Goal: Task Accomplishment & Management: Use online tool/utility

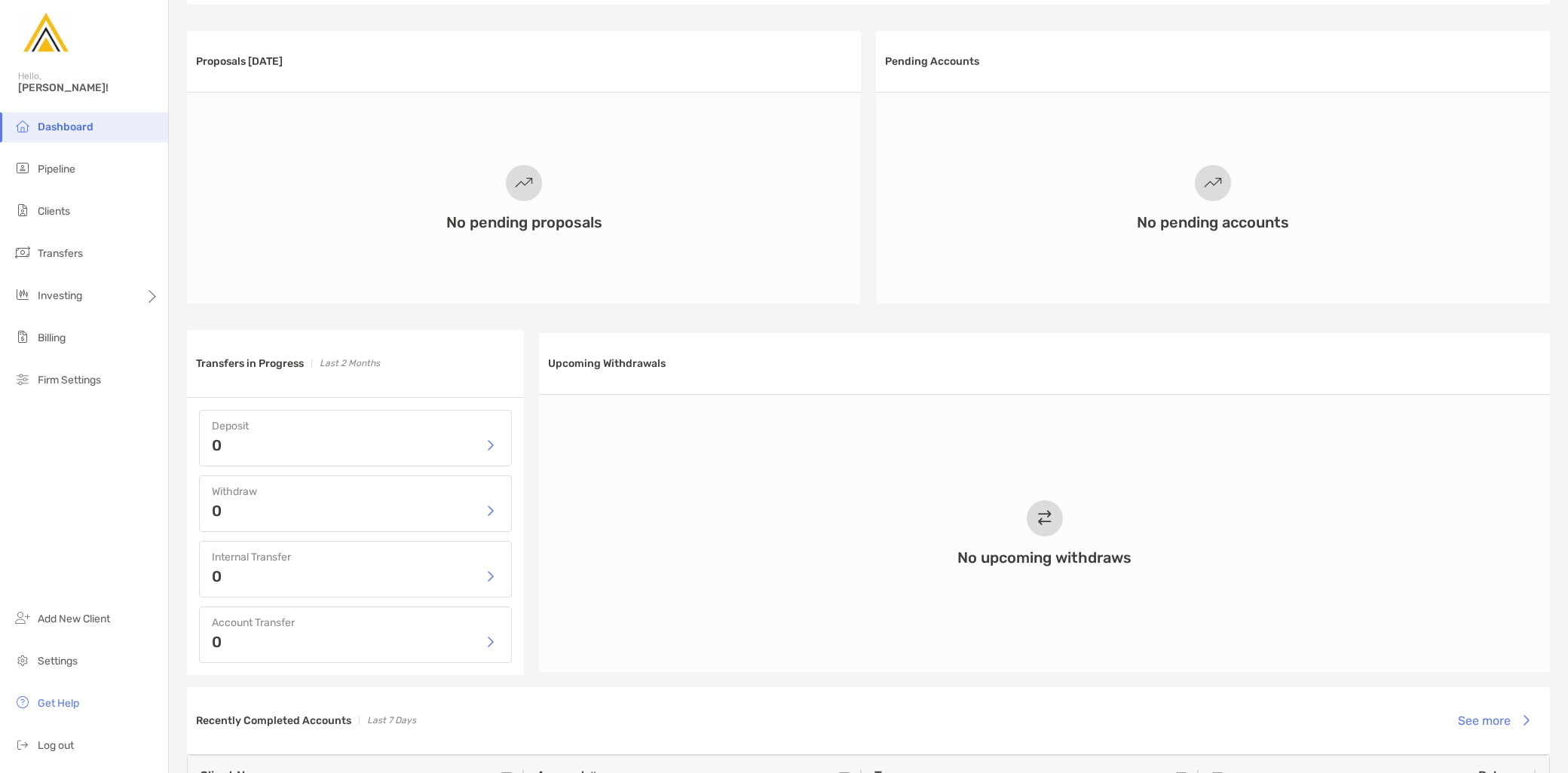
scroll to position [501, 0]
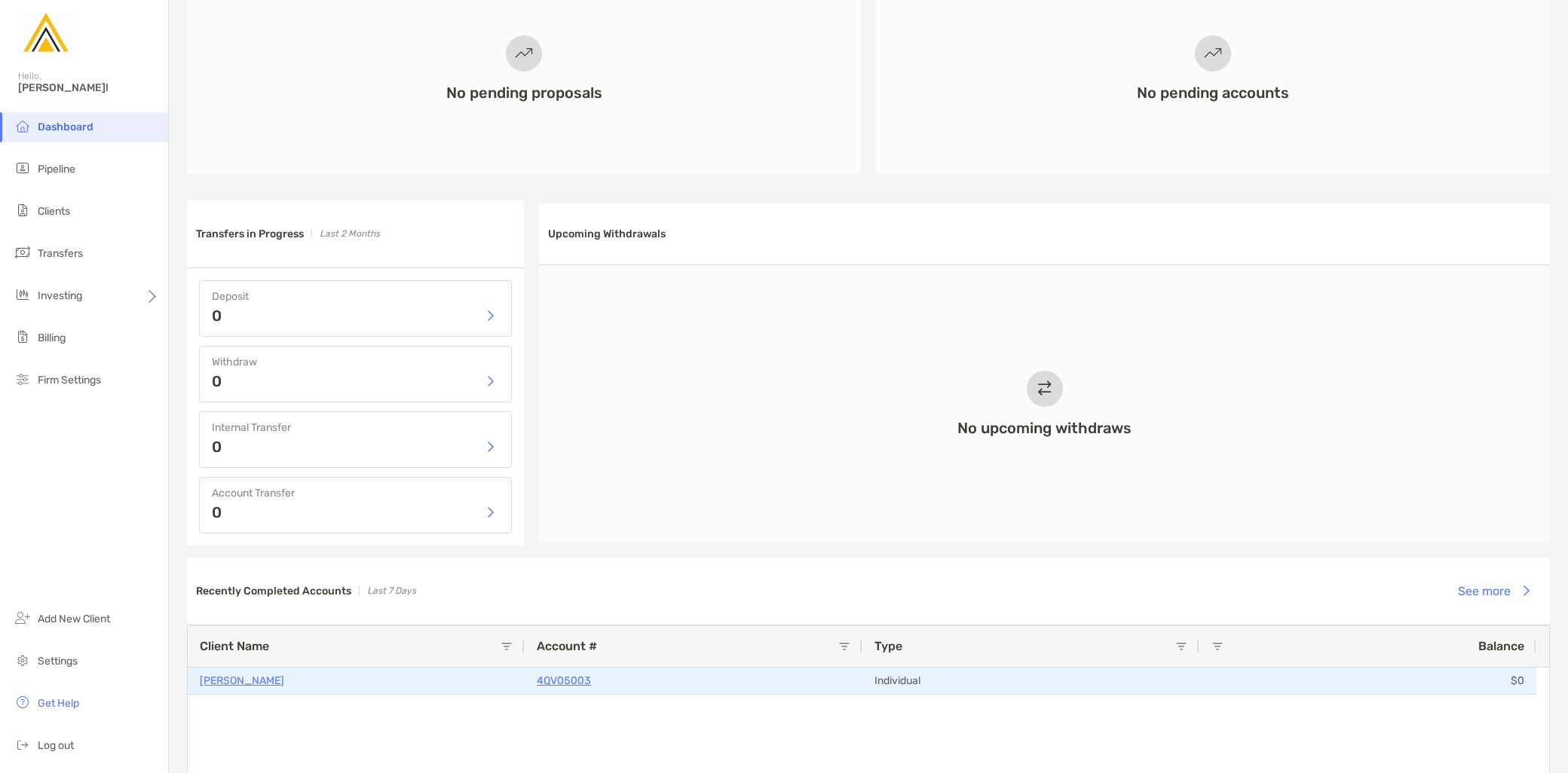
click at [264, 676] on p "[PERSON_NAME]" at bounding box center [241, 681] width 84 height 18
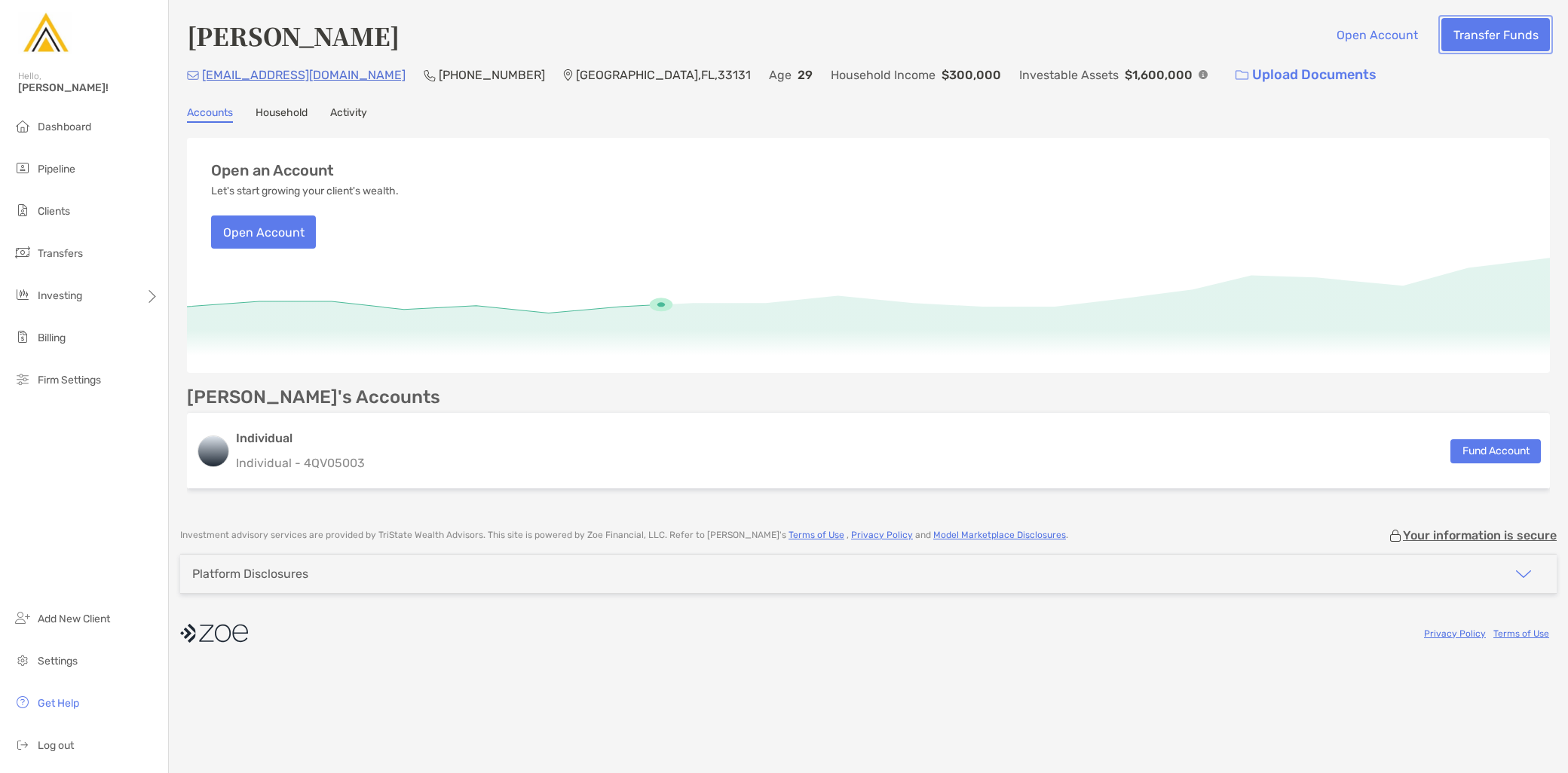
click at [1510, 33] on button "Transfer Funds" at bounding box center [1495, 35] width 108 height 33
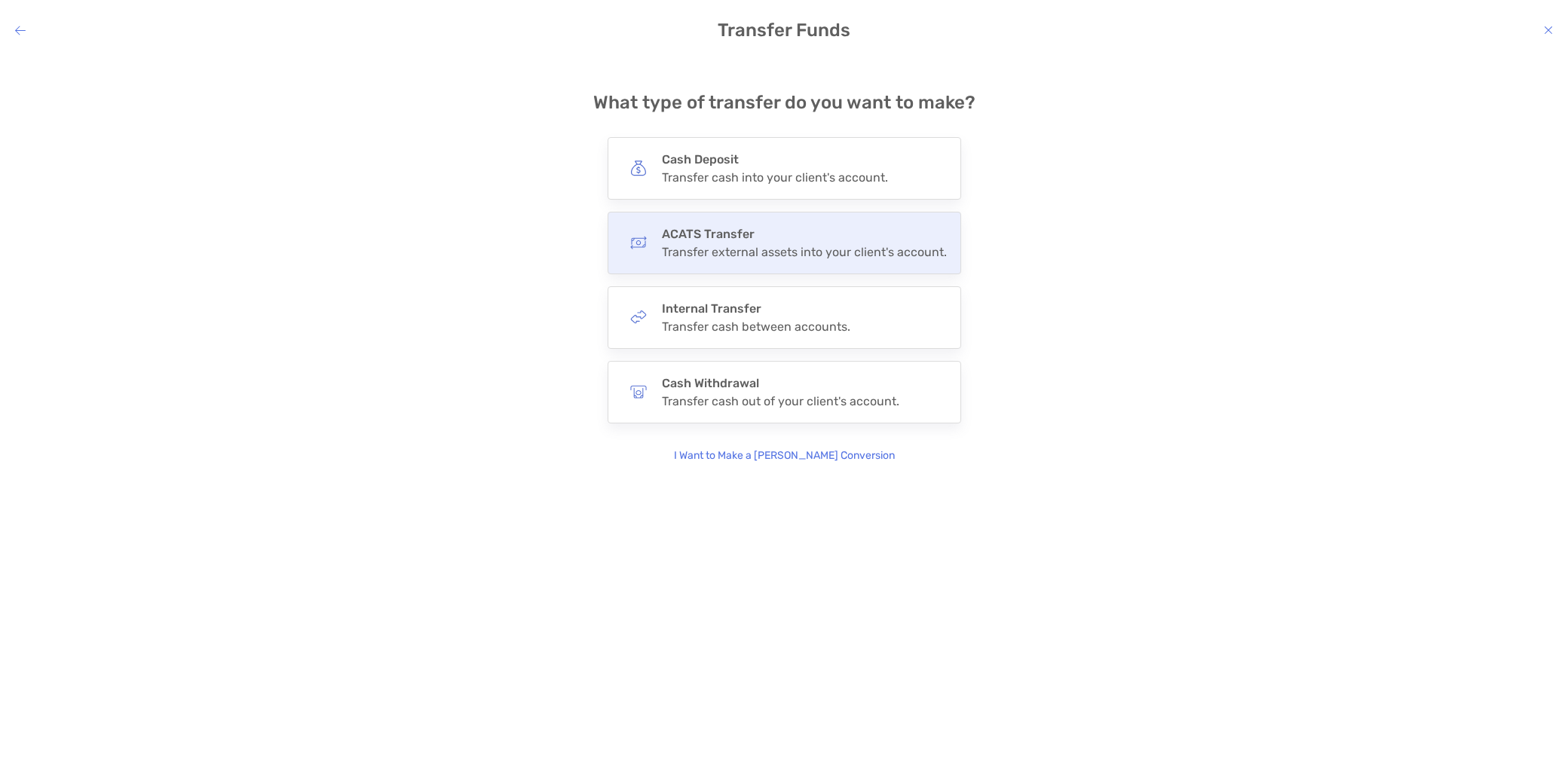
click at [699, 260] on div "ACATS Transfer Transfer external assets into your client's account." at bounding box center [784, 243] width 354 height 63
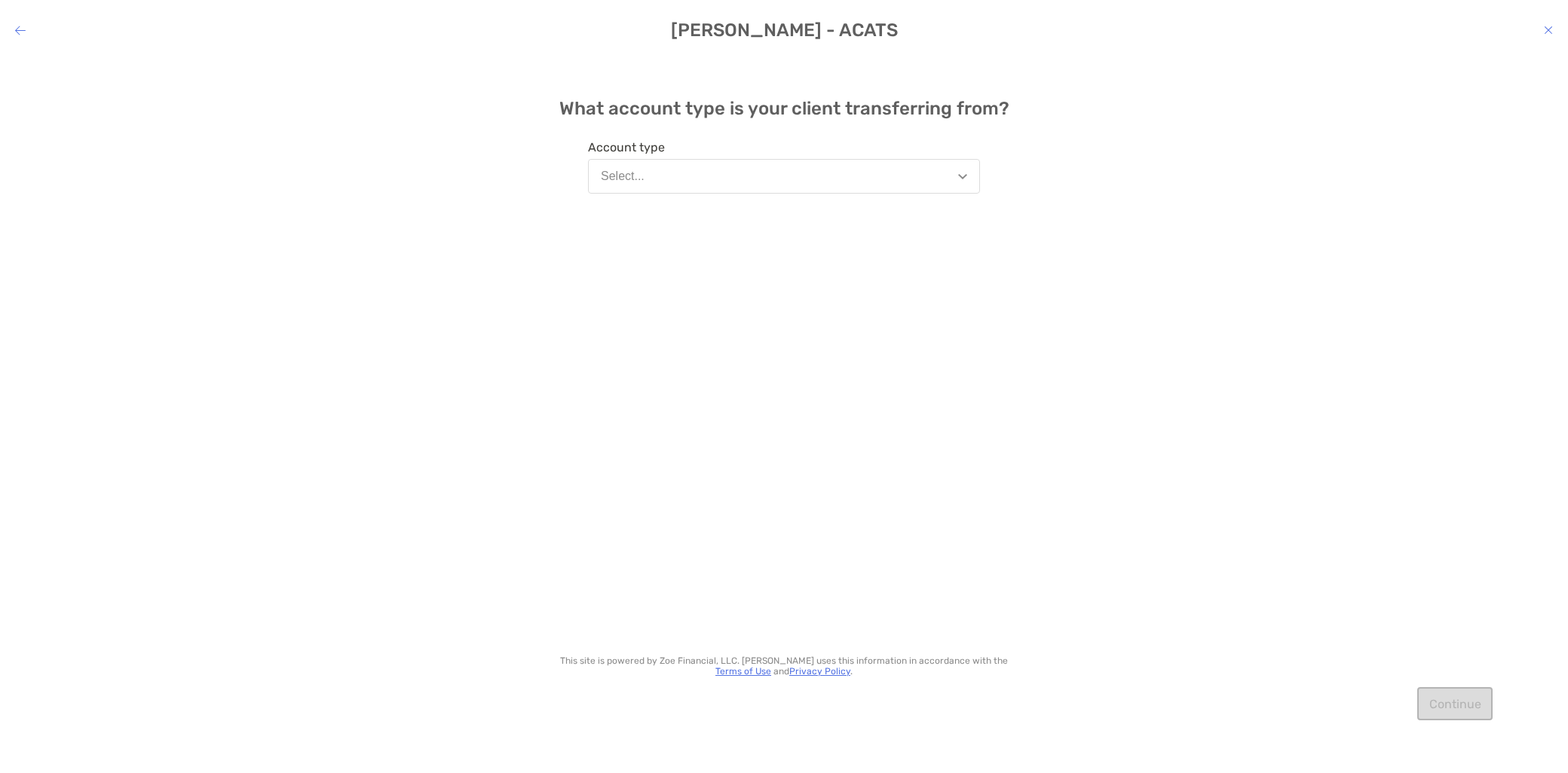
click at [699, 178] on button "Select..." at bounding box center [784, 176] width 392 height 35
click at [709, 177] on button "Select..." at bounding box center [784, 176] width 392 height 35
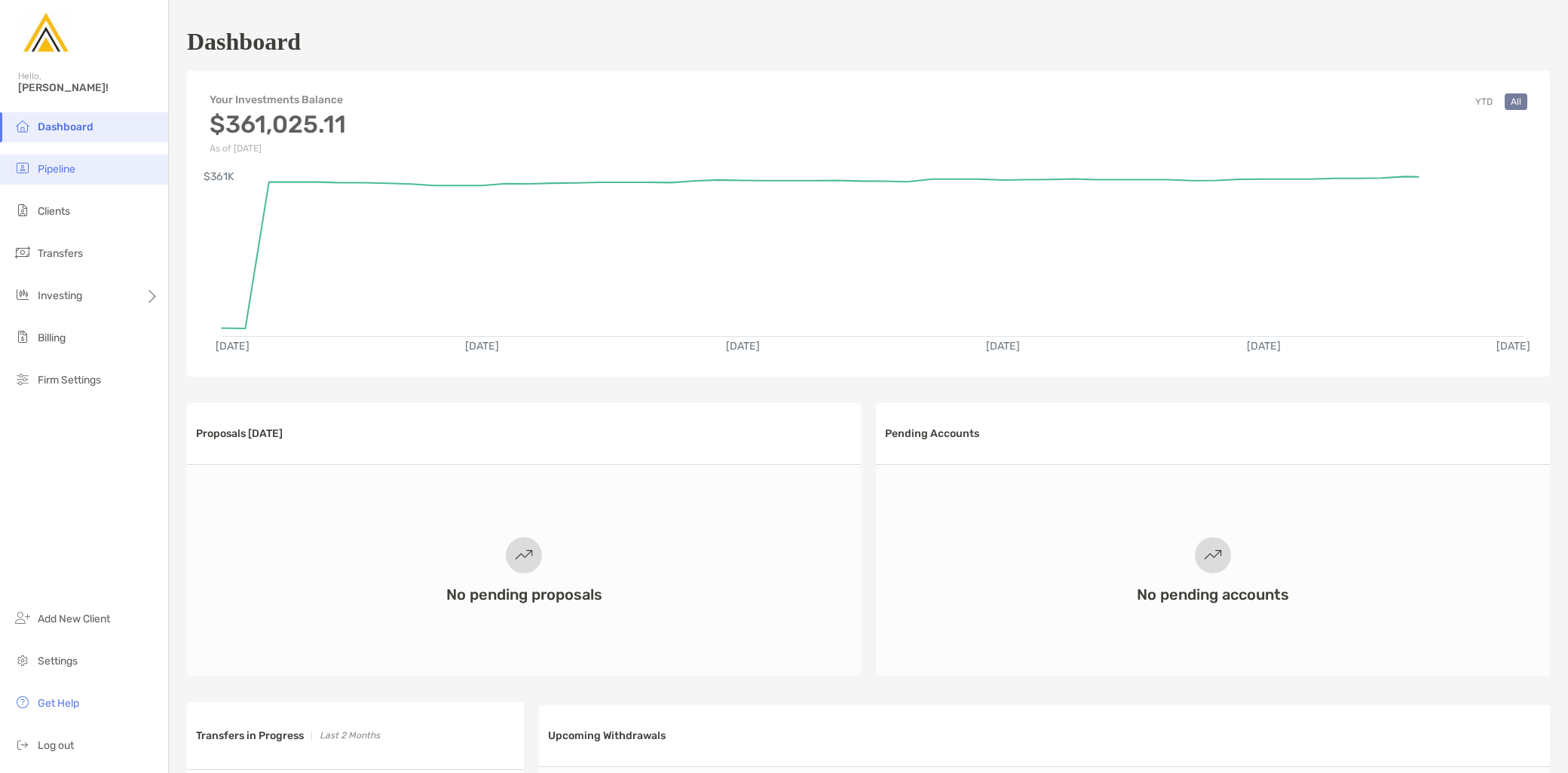
click at [91, 175] on li "Pipeline" at bounding box center [84, 169] width 168 height 30
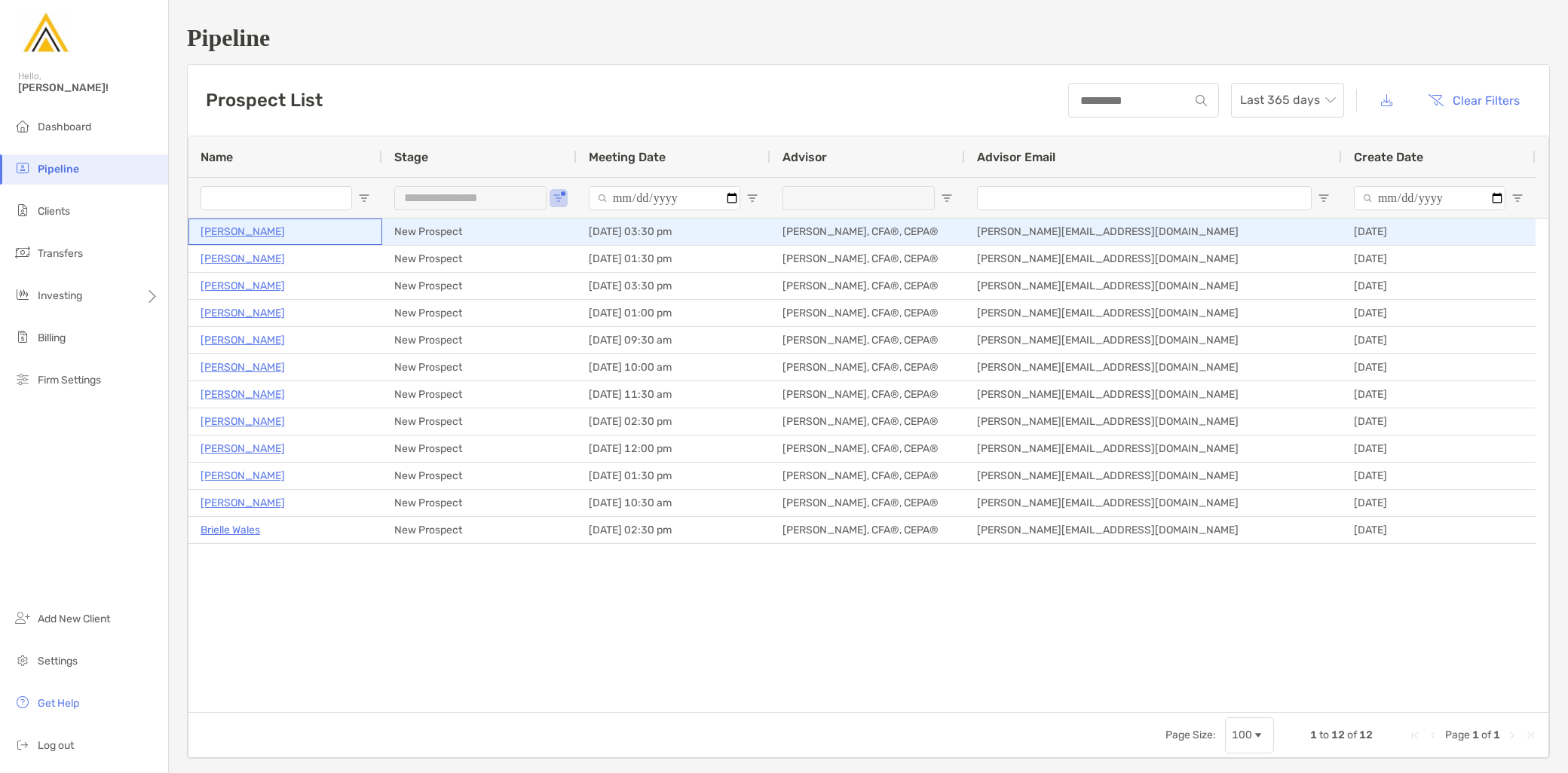
click at [264, 228] on p "Dalton Johnson" at bounding box center [242, 232] width 84 height 18
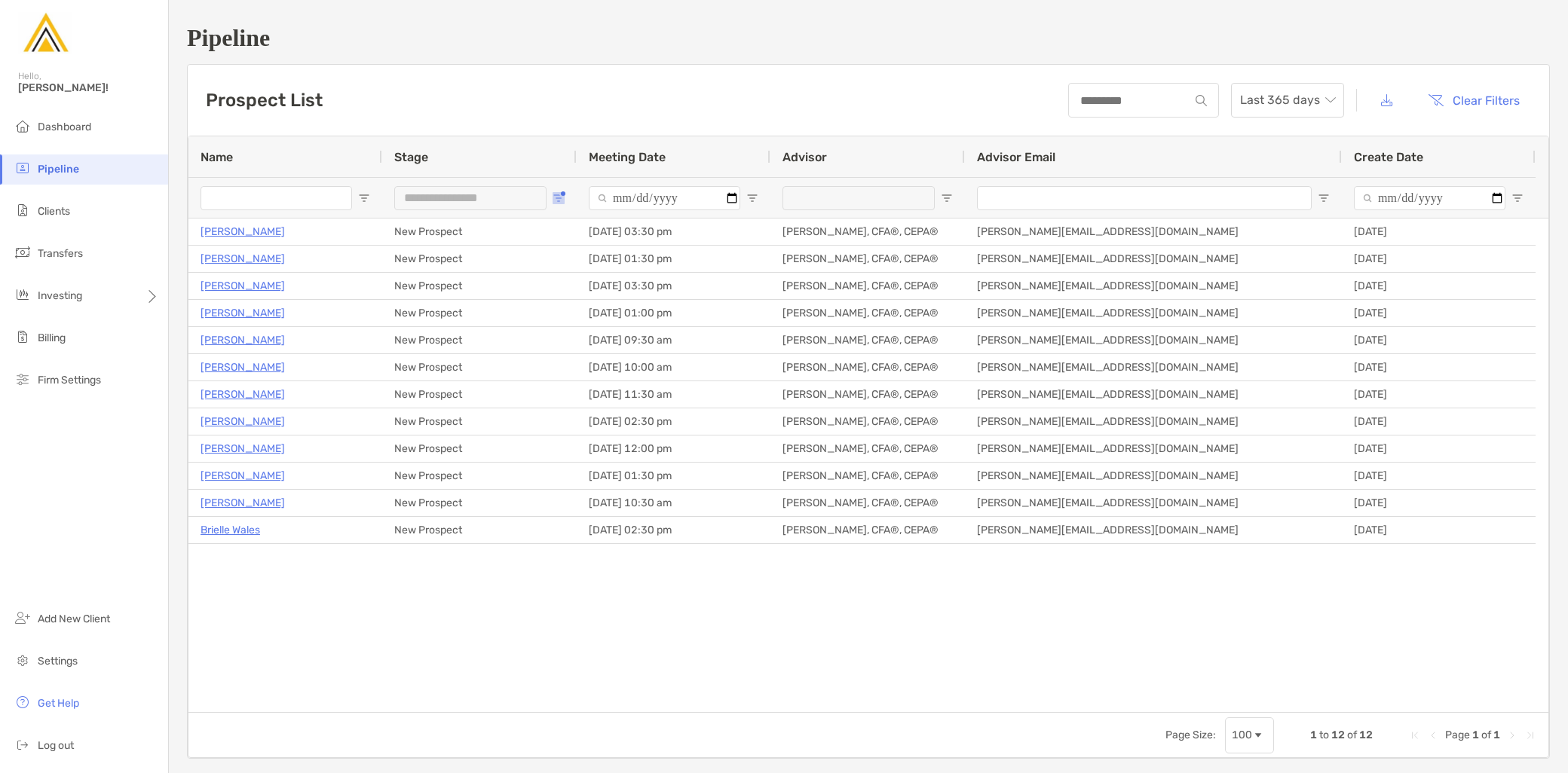
click at [559, 197] on span "Open Filter Menu" at bounding box center [558, 198] width 12 height 12
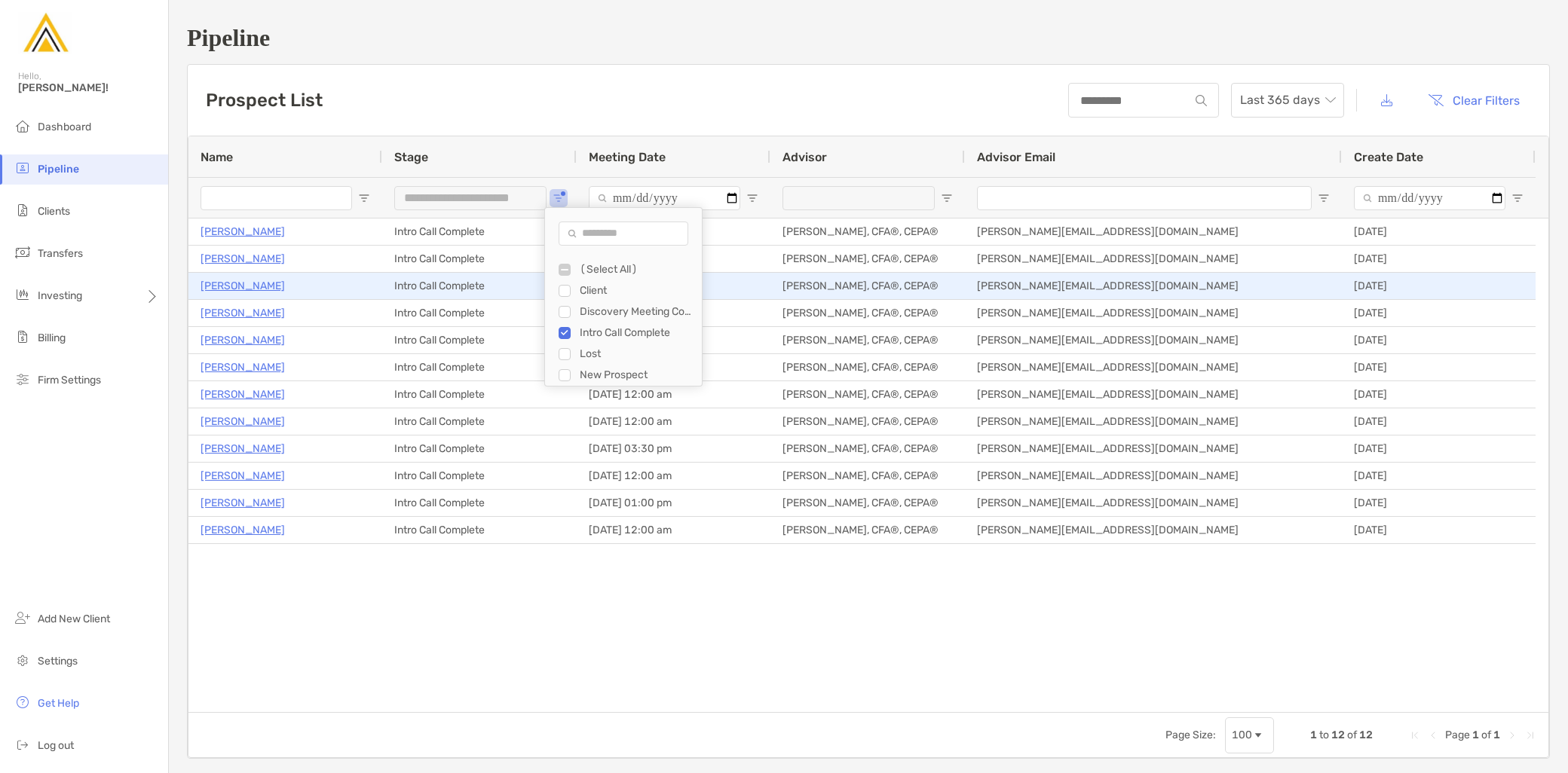
click at [244, 284] on p "[PERSON_NAME]" at bounding box center [242, 285] width 84 height 18
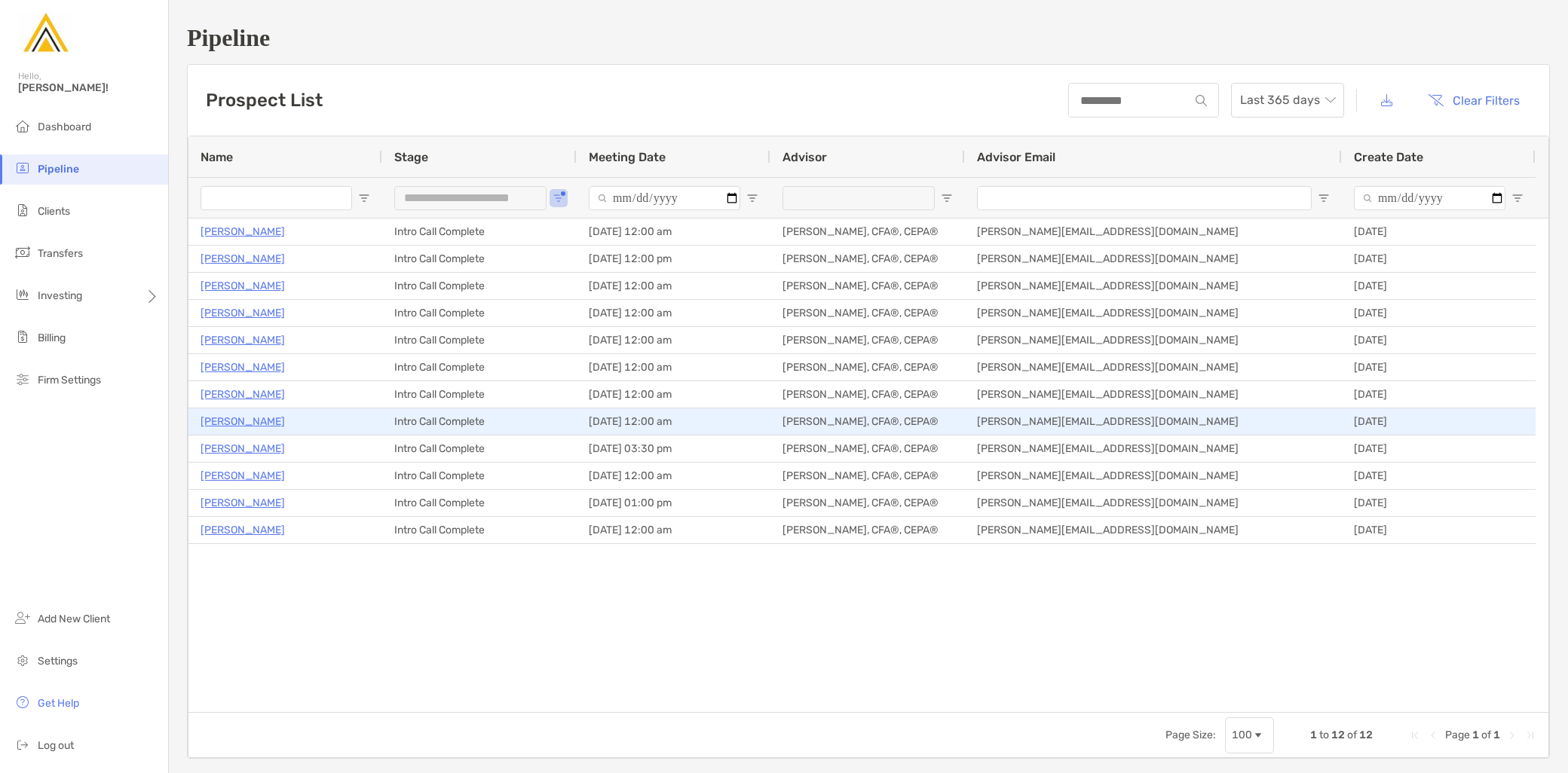
click at [253, 427] on p "Geri KaplanDowns" at bounding box center [242, 421] width 84 height 18
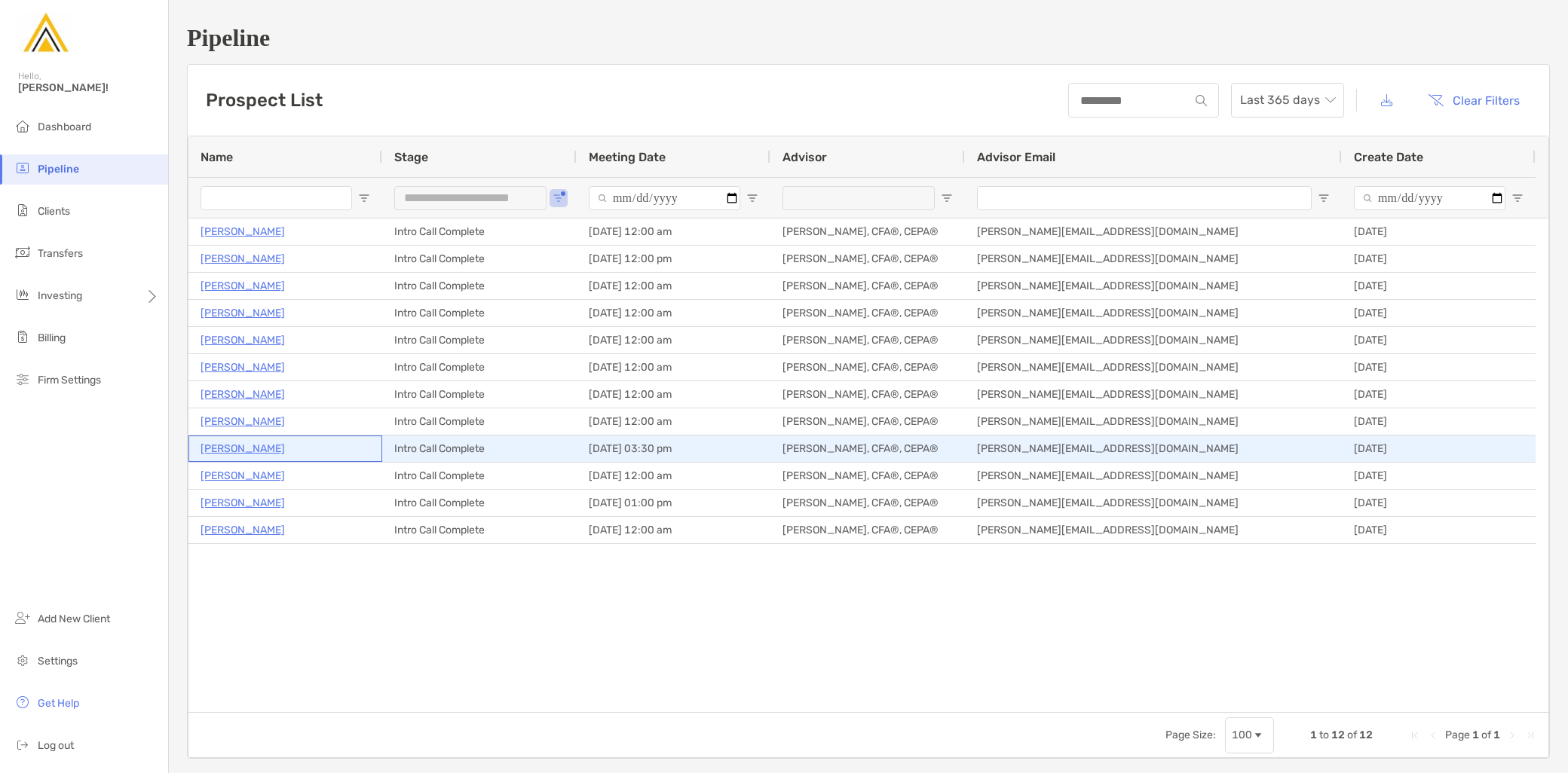
click at [253, 443] on p "Edward Polania" at bounding box center [242, 449] width 84 height 18
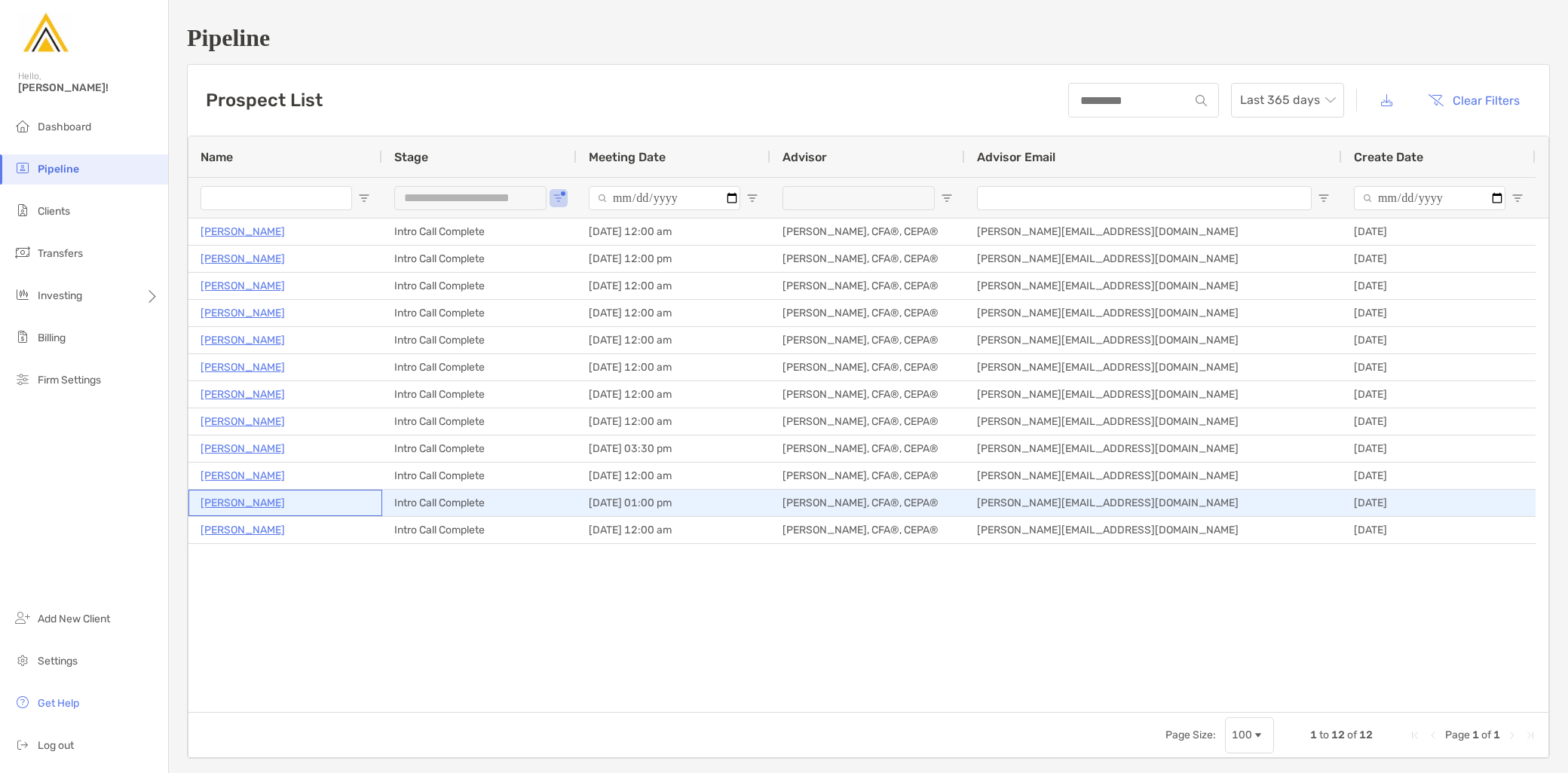
click at [235, 499] on p "David Sivin" at bounding box center [242, 502] width 84 height 18
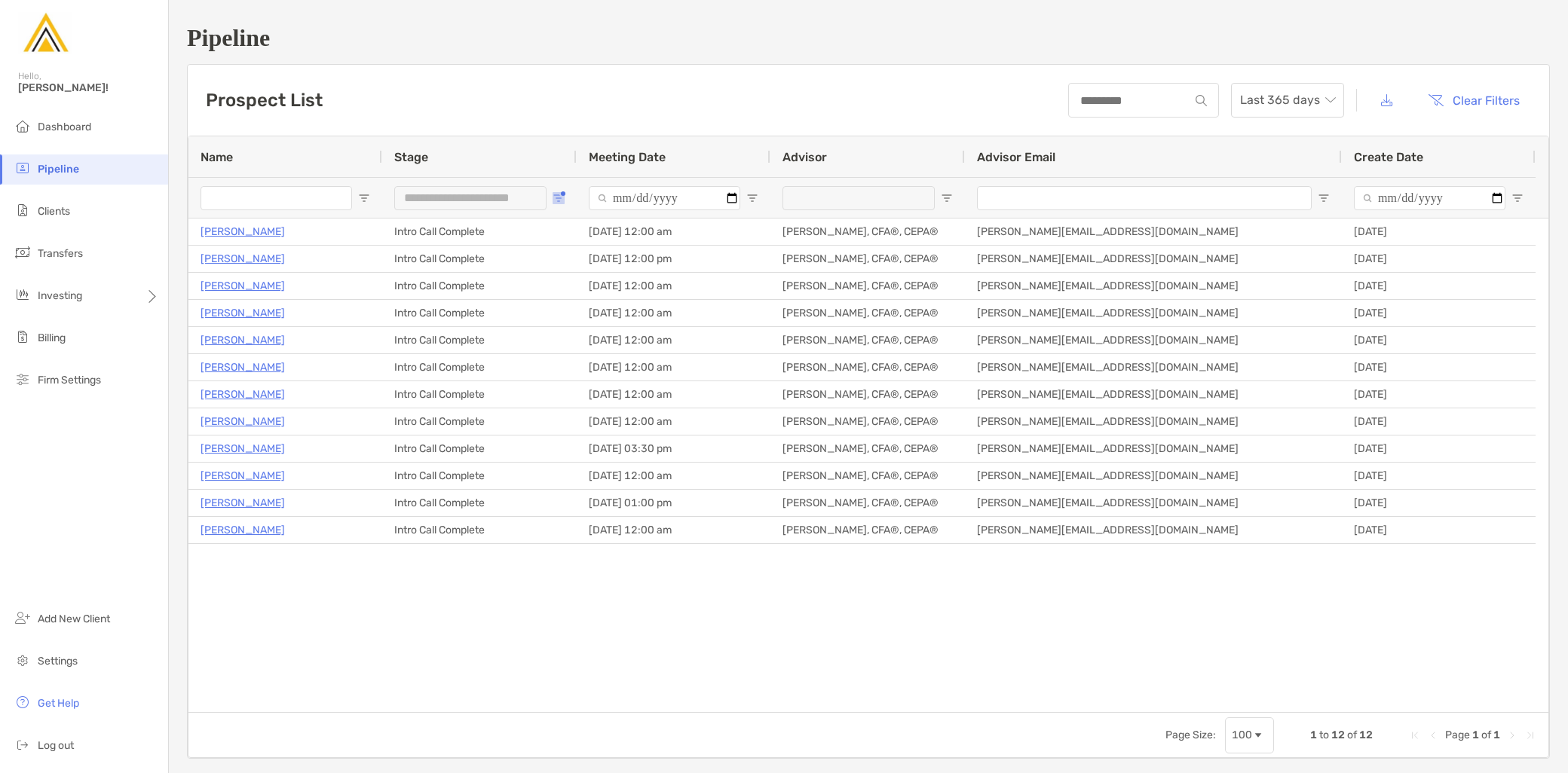
click at [560, 192] on button "Open Filter Menu" at bounding box center [558, 198] width 12 height 12
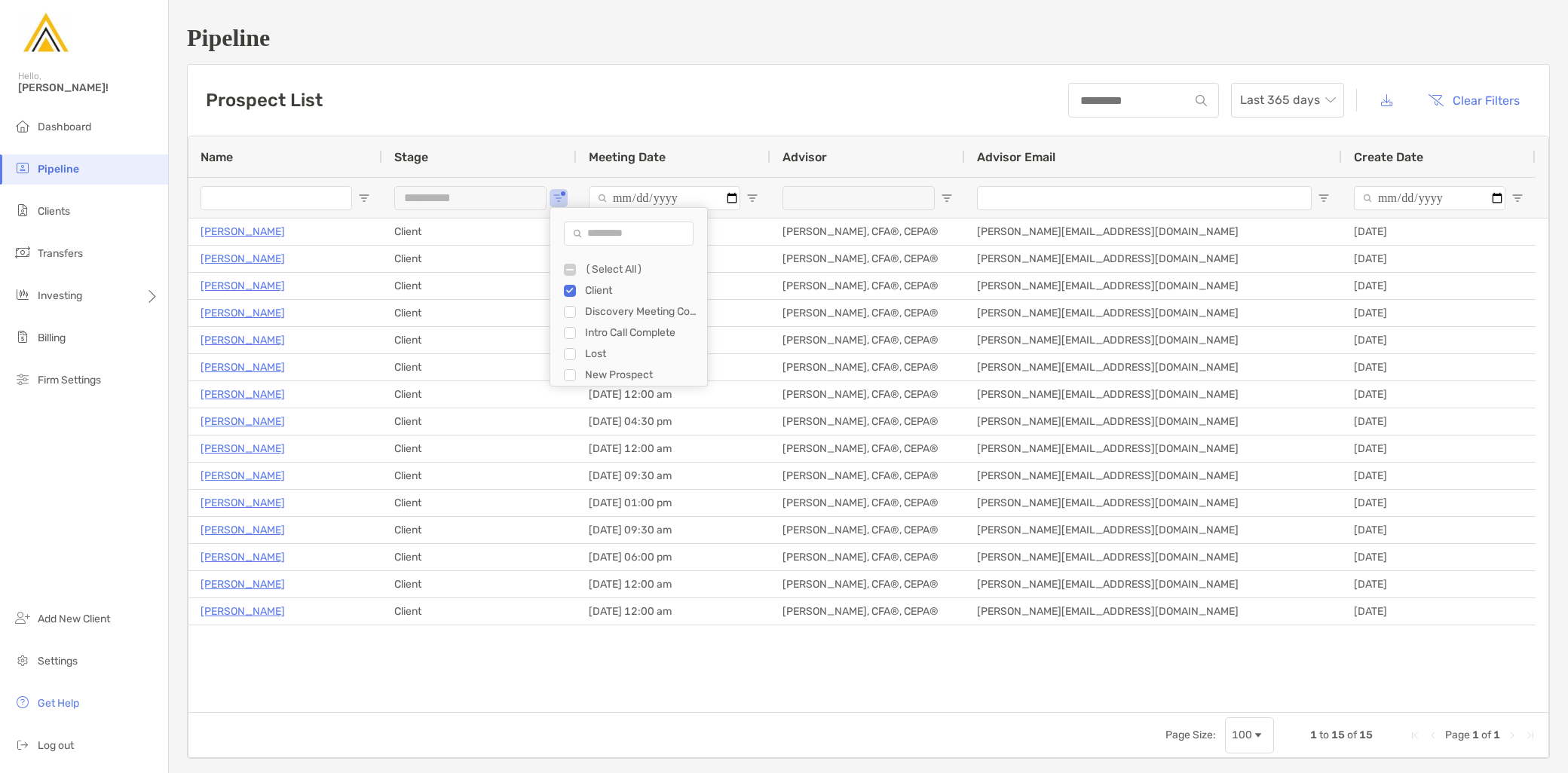
type input "***"
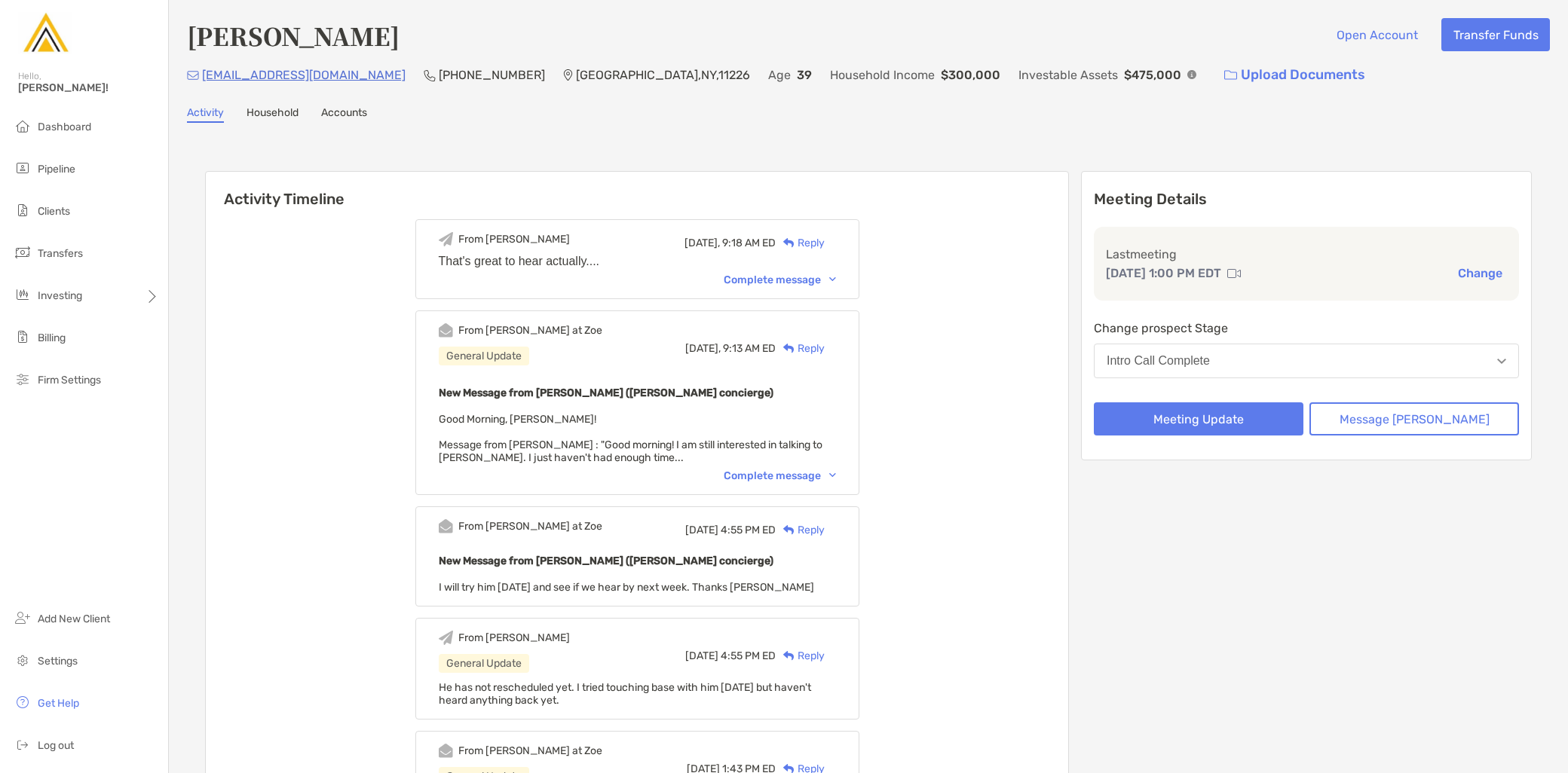
click at [767, 475] on div "Complete message" at bounding box center [780, 476] width 113 height 13
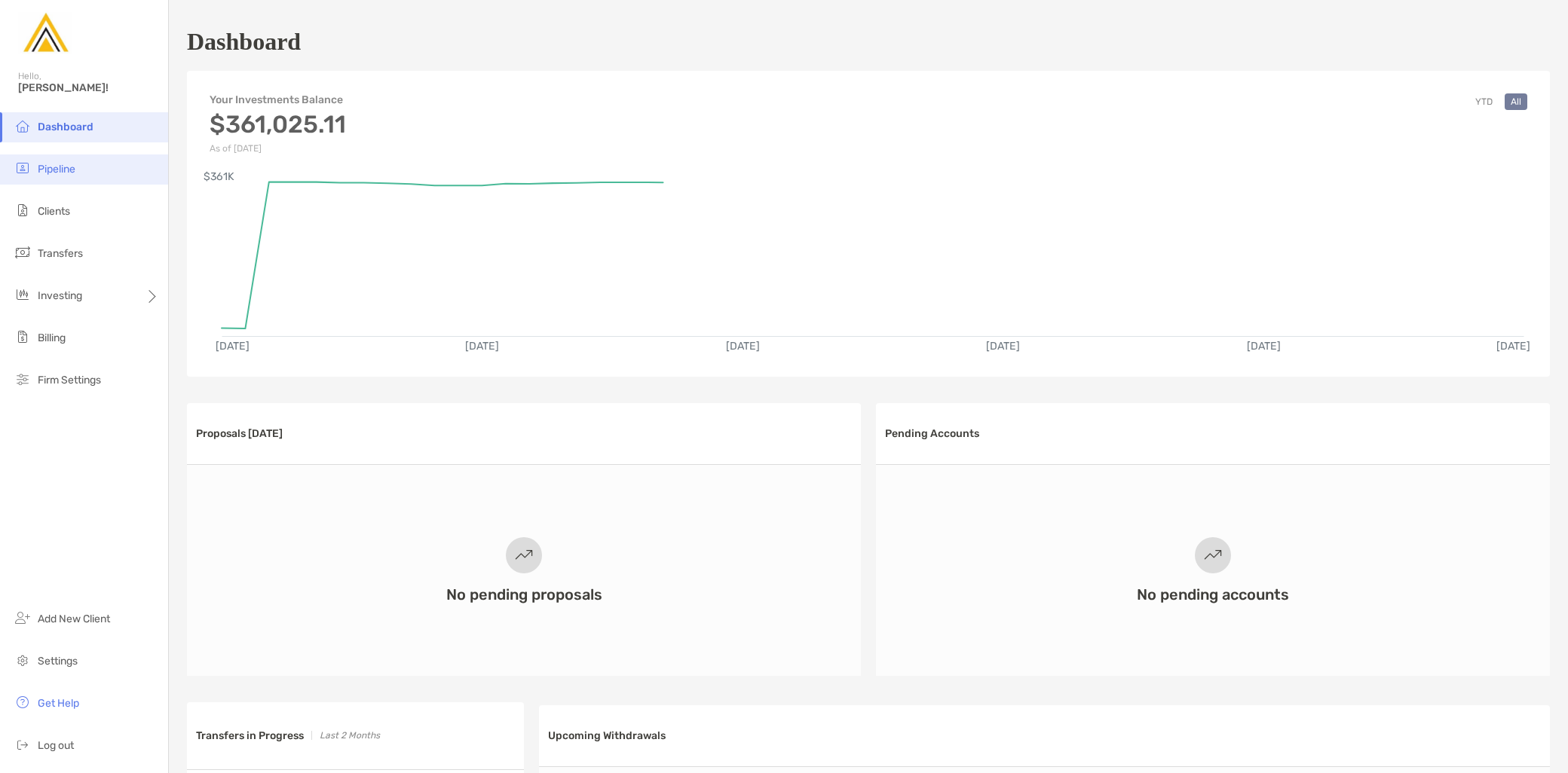
click at [78, 170] on li "Pipeline" at bounding box center [84, 169] width 168 height 30
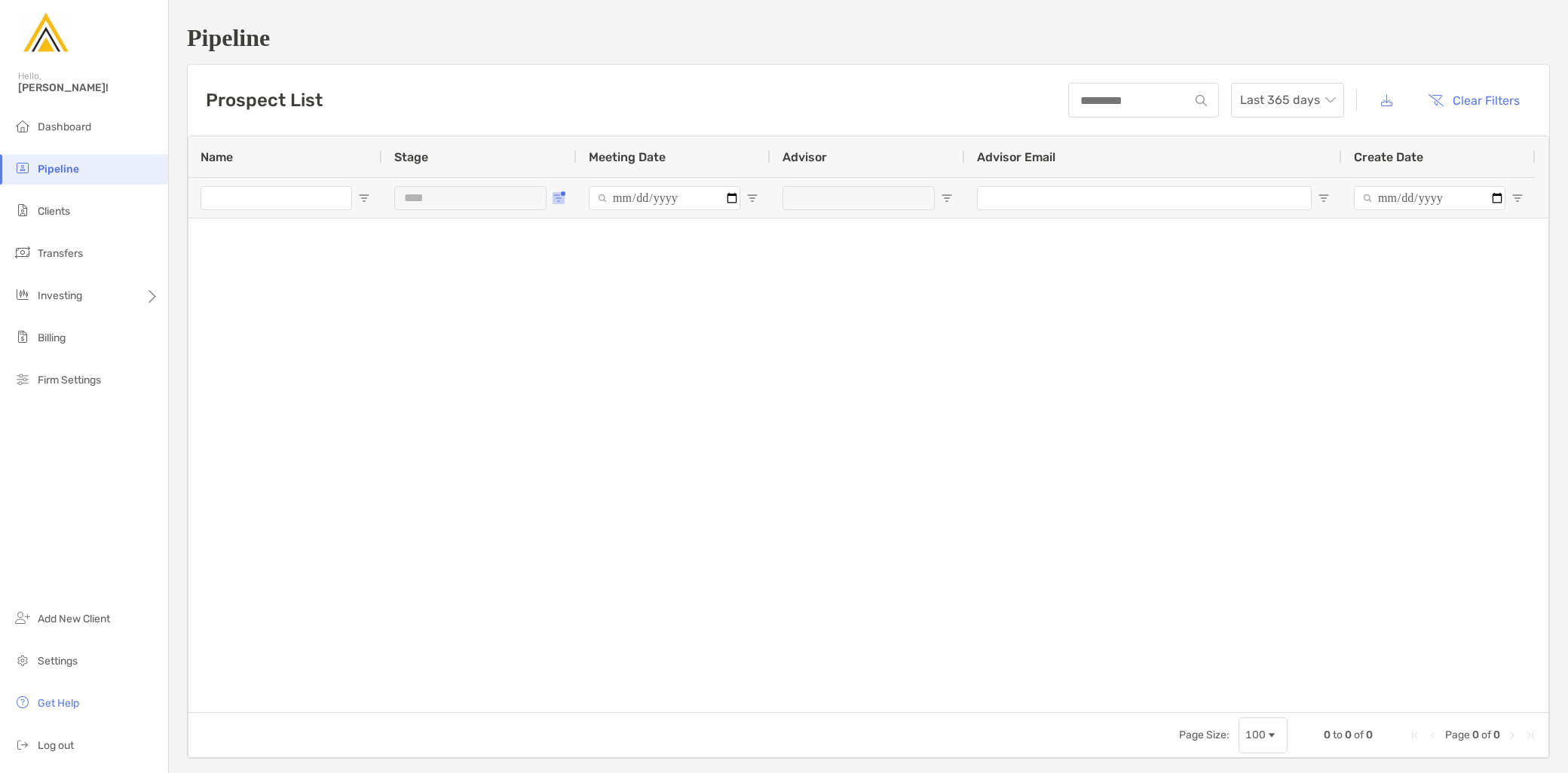
click at [556, 196] on span "Open Filter Menu" at bounding box center [558, 198] width 12 height 12
type input "**********"
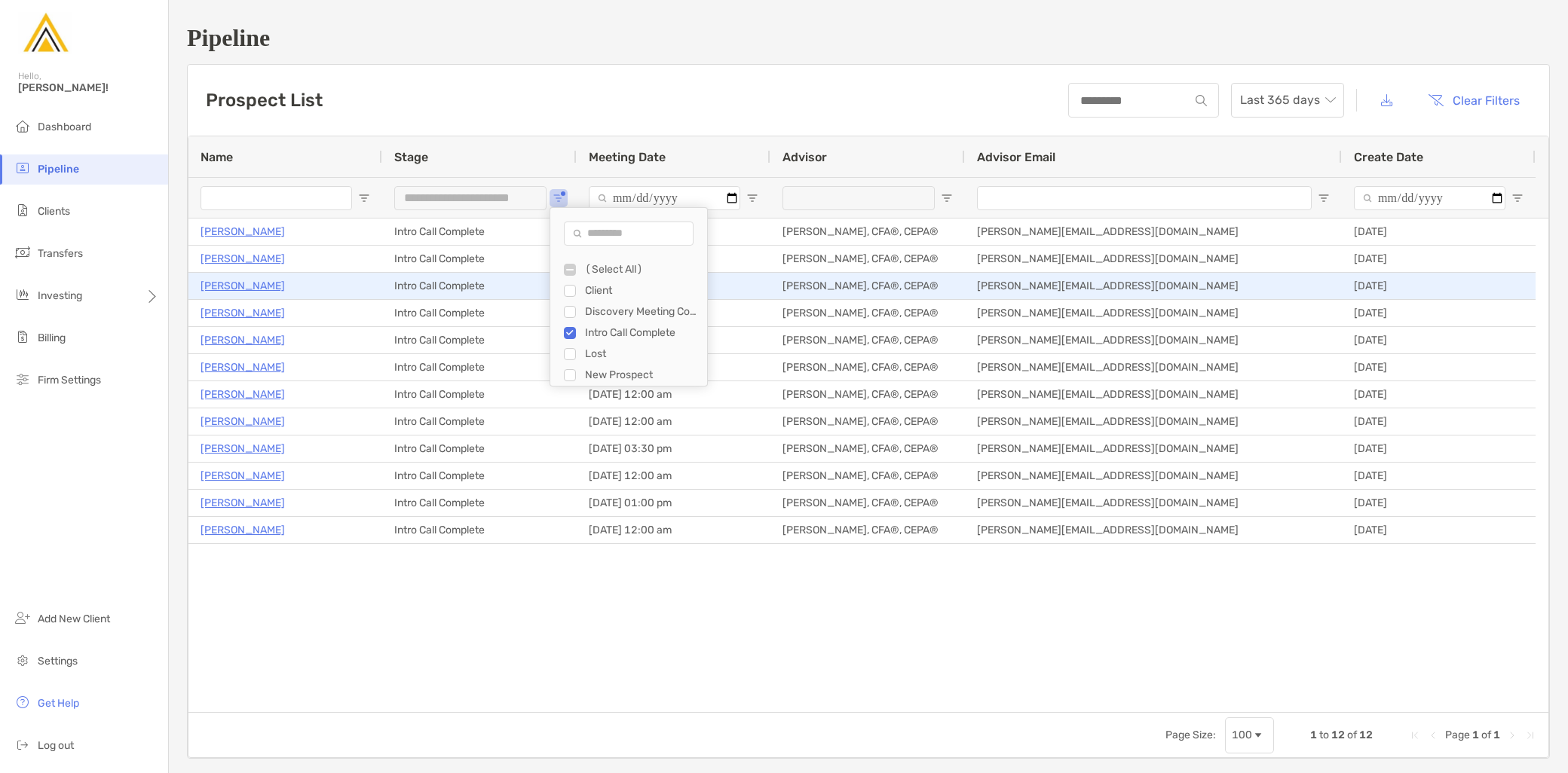
click at [239, 281] on p "[PERSON_NAME]" at bounding box center [242, 285] width 84 height 18
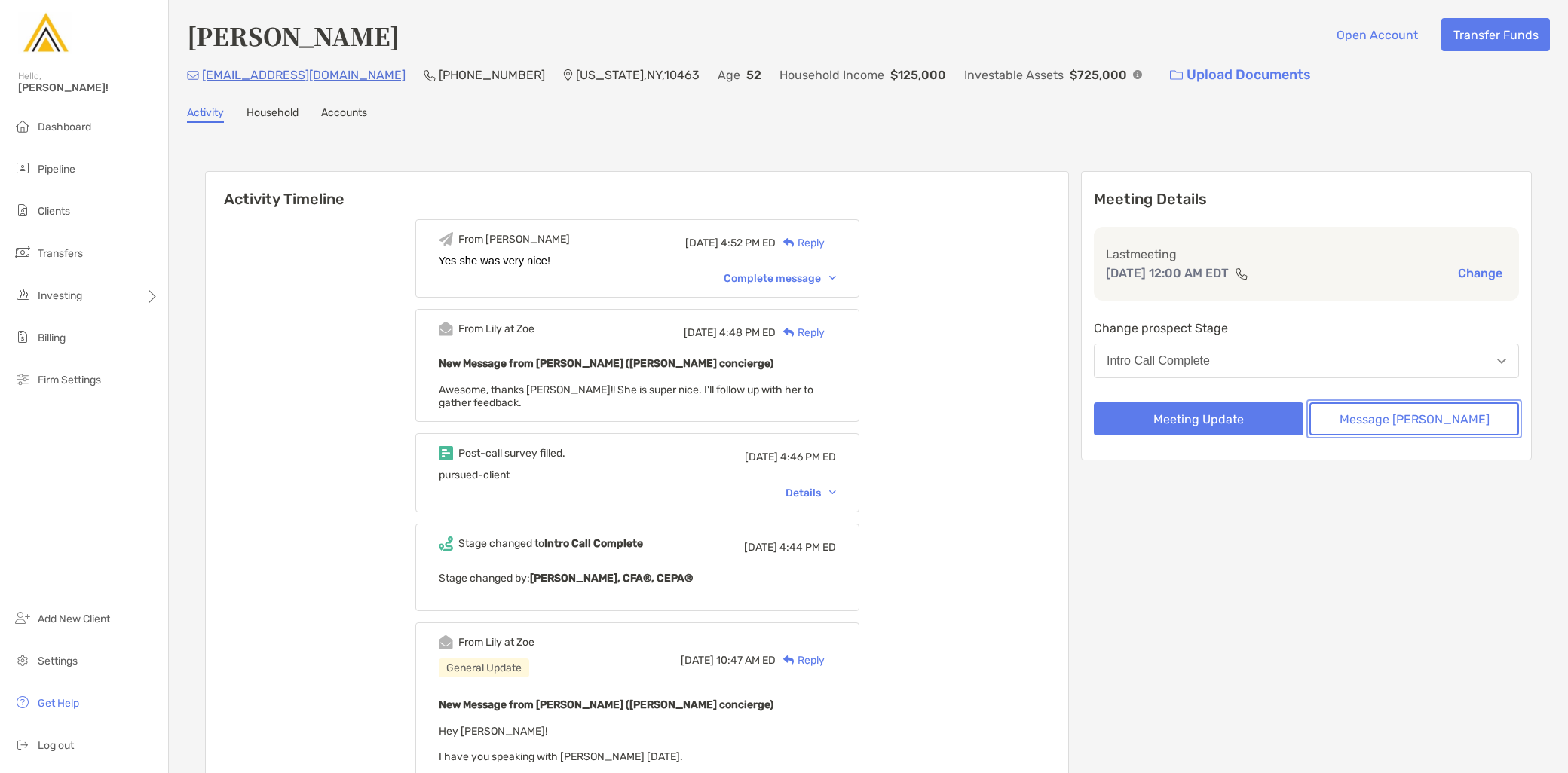
click at [1392, 417] on button "Message [PERSON_NAME]" at bounding box center [1414, 419] width 210 height 33
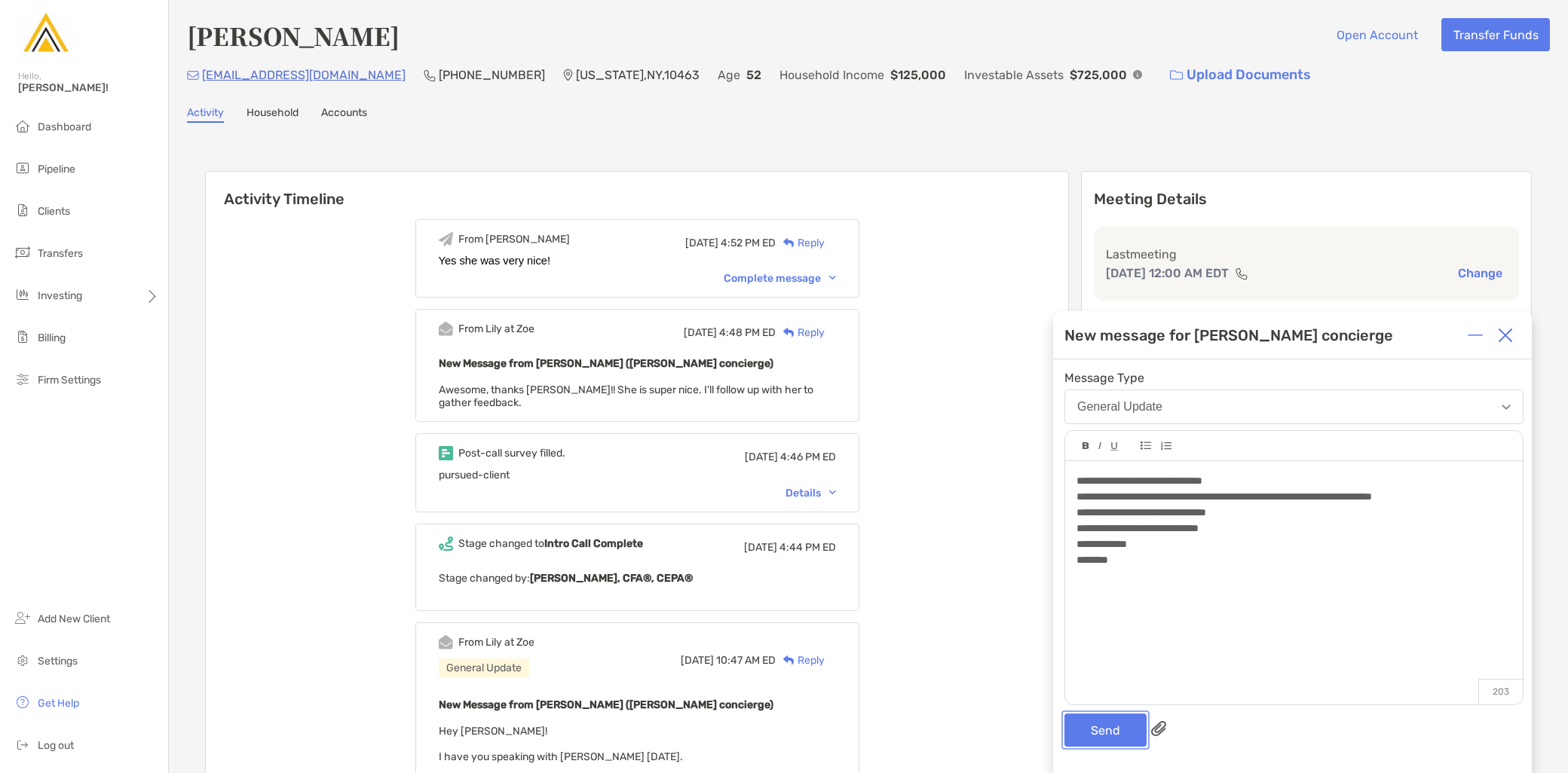
click at [1120, 724] on button "Send" at bounding box center [1105, 731] width 82 height 33
